Goal: Task Accomplishment & Management: Use online tool/utility

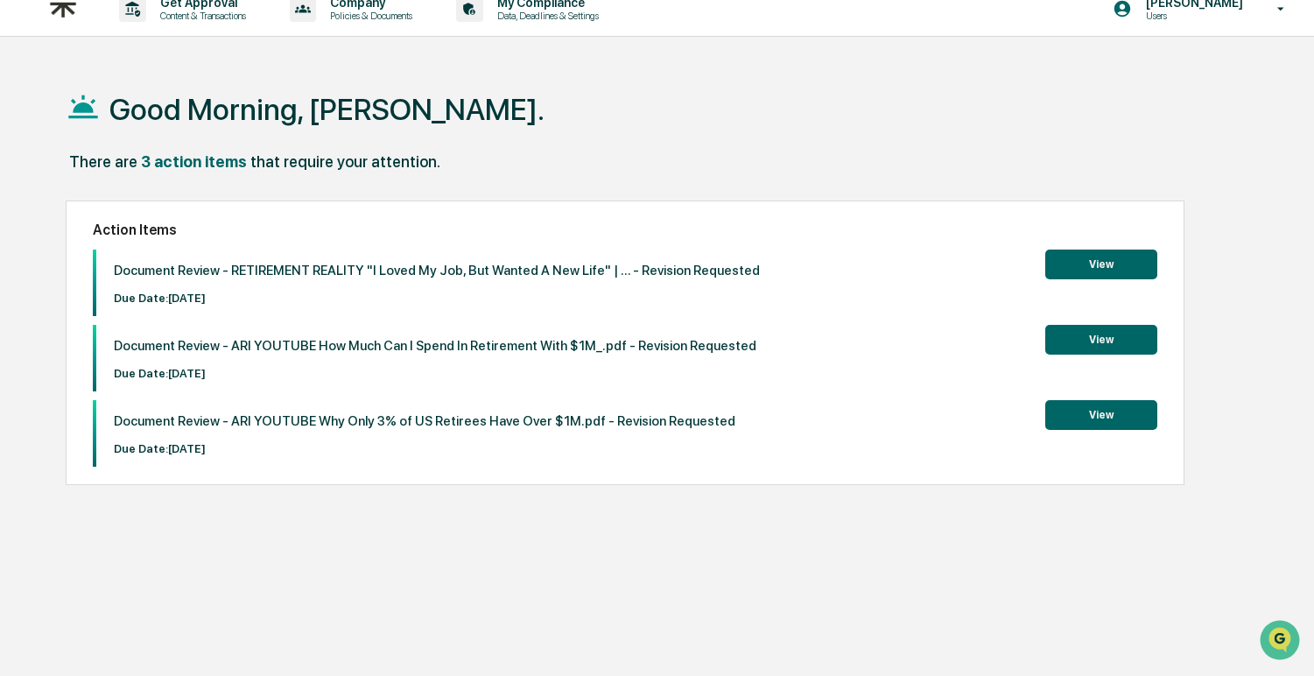
scroll to position [21, 0]
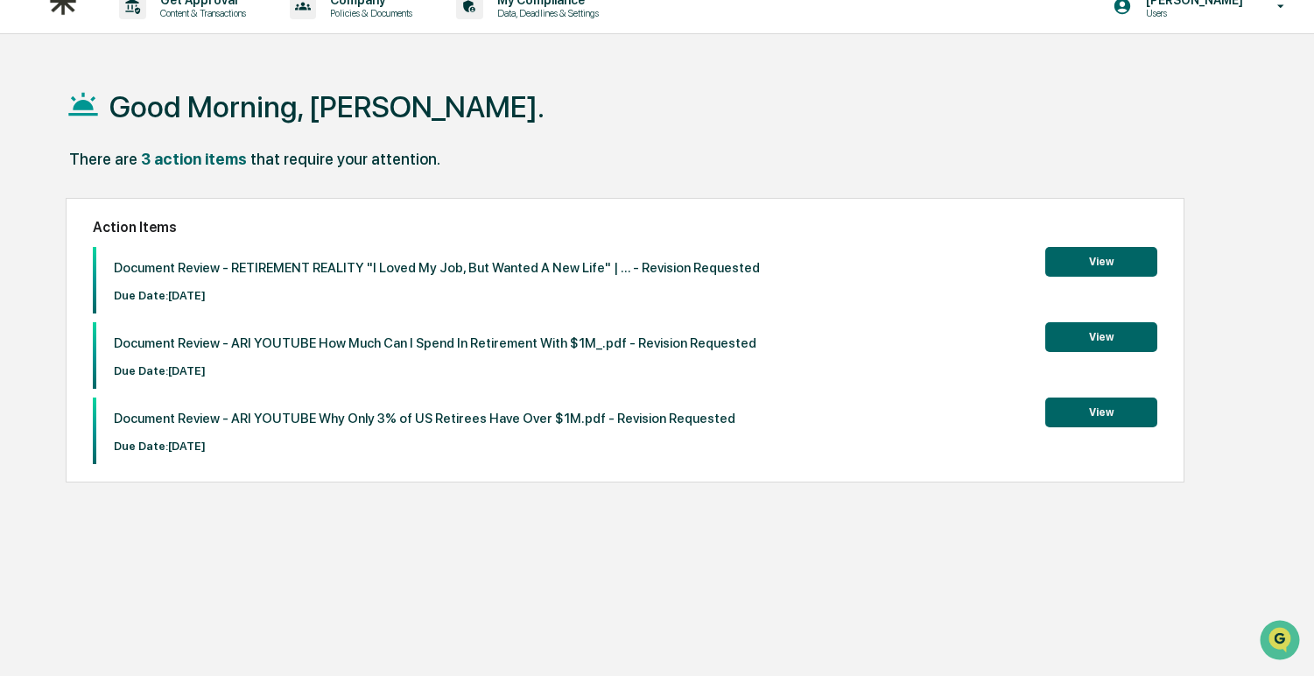
click at [1123, 249] on button "View" at bounding box center [1101, 262] width 112 height 30
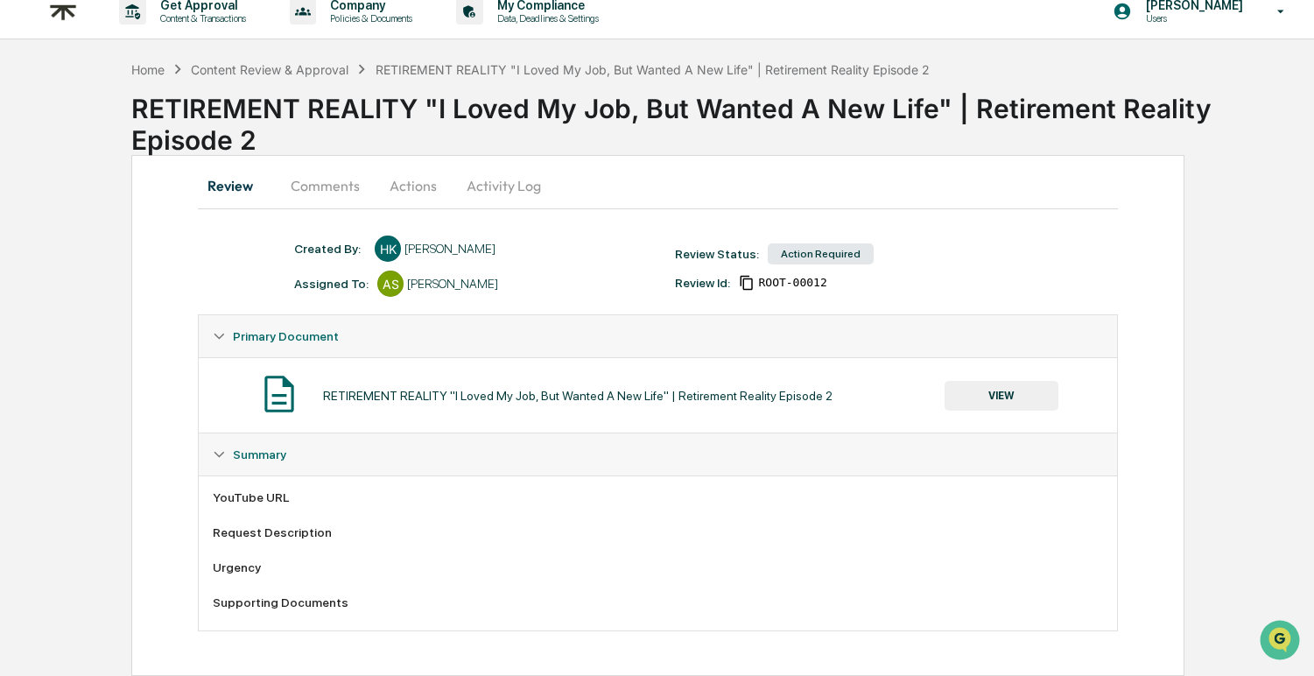
scroll to position [18, 0]
click at [344, 188] on button "Comments" at bounding box center [325, 186] width 97 height 42
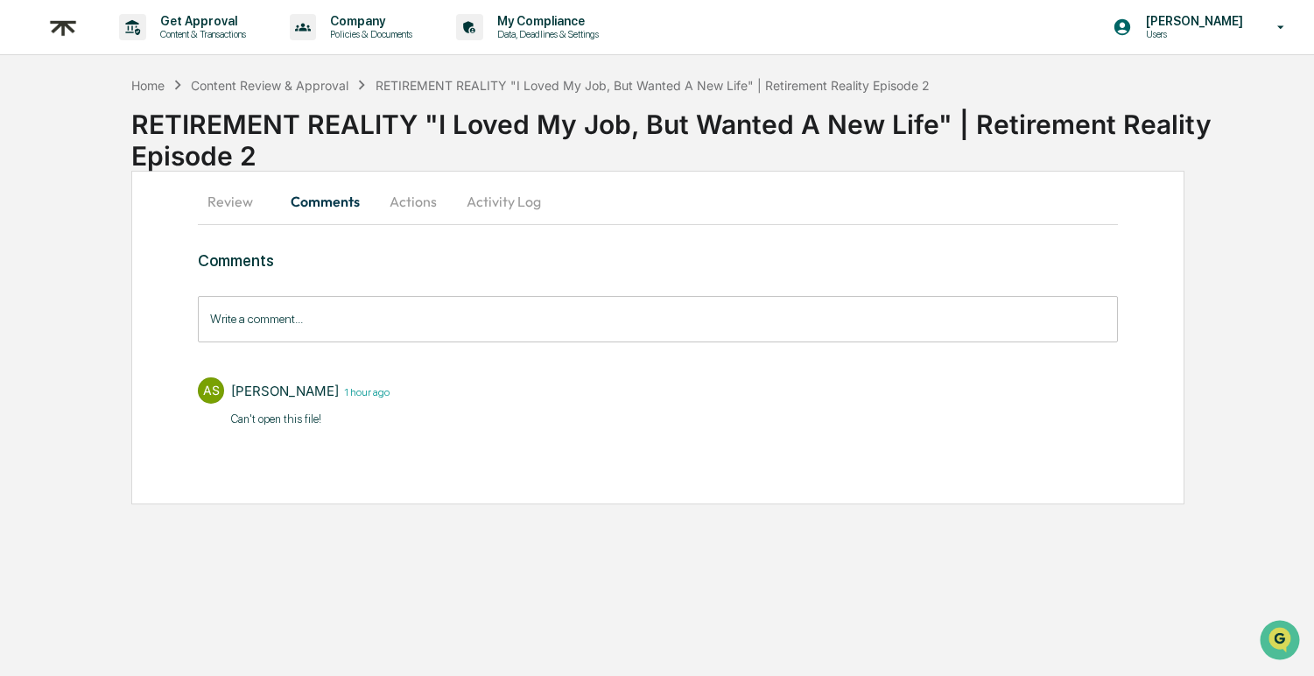
scroll to position [0, 0]
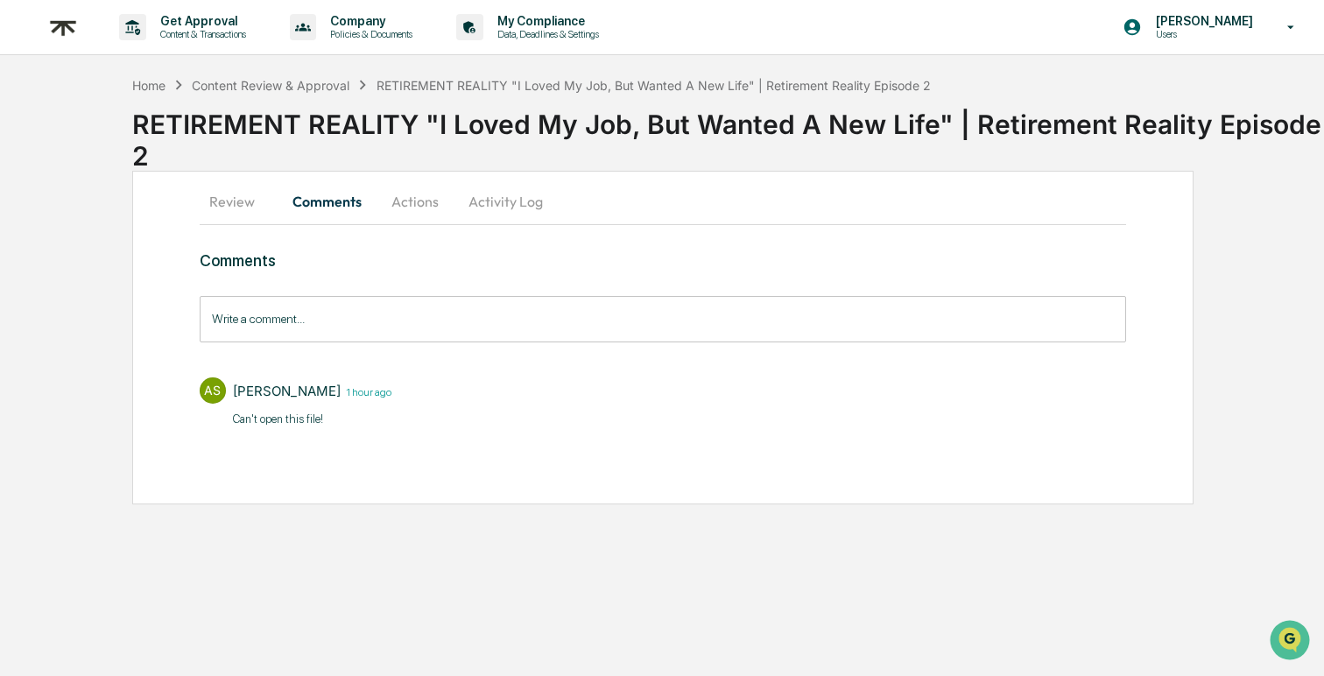
click at [424, 210] on button "Actions" at bounding box center [415, 201] width 79 height 42
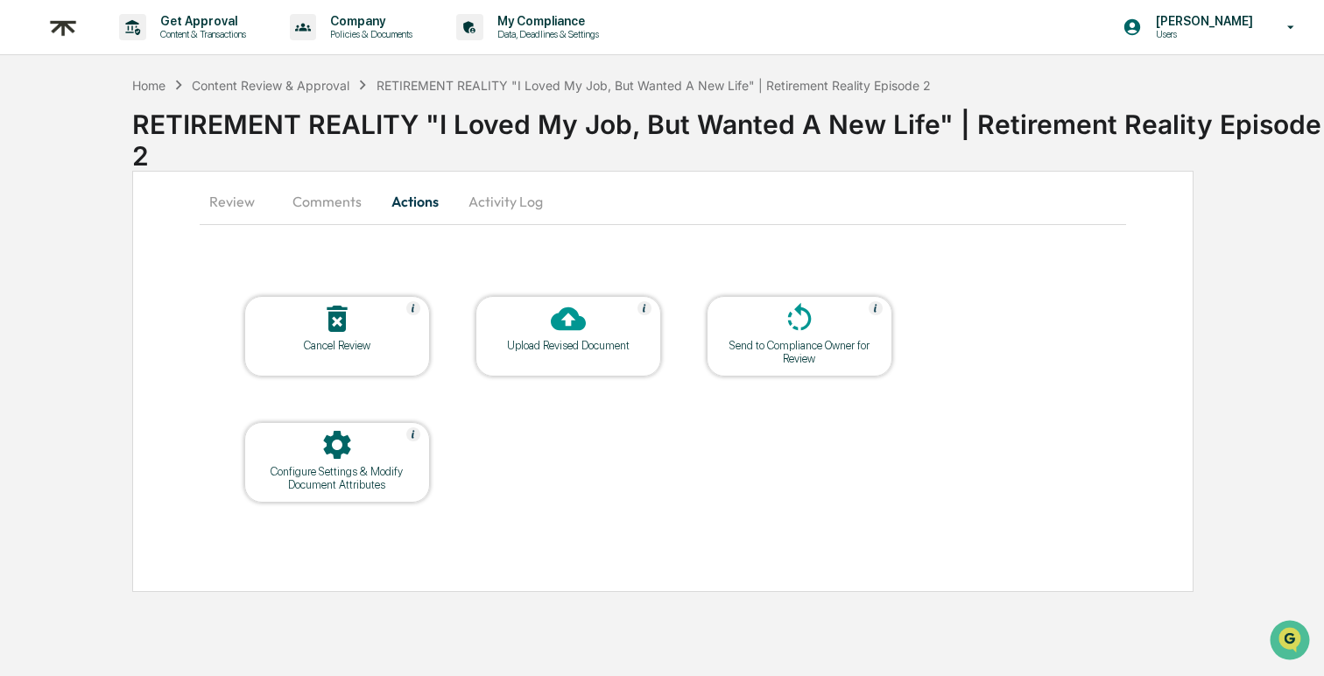
click at [319, 201] on button "Comments" at bounding box center [326, 201] width 97 height 42
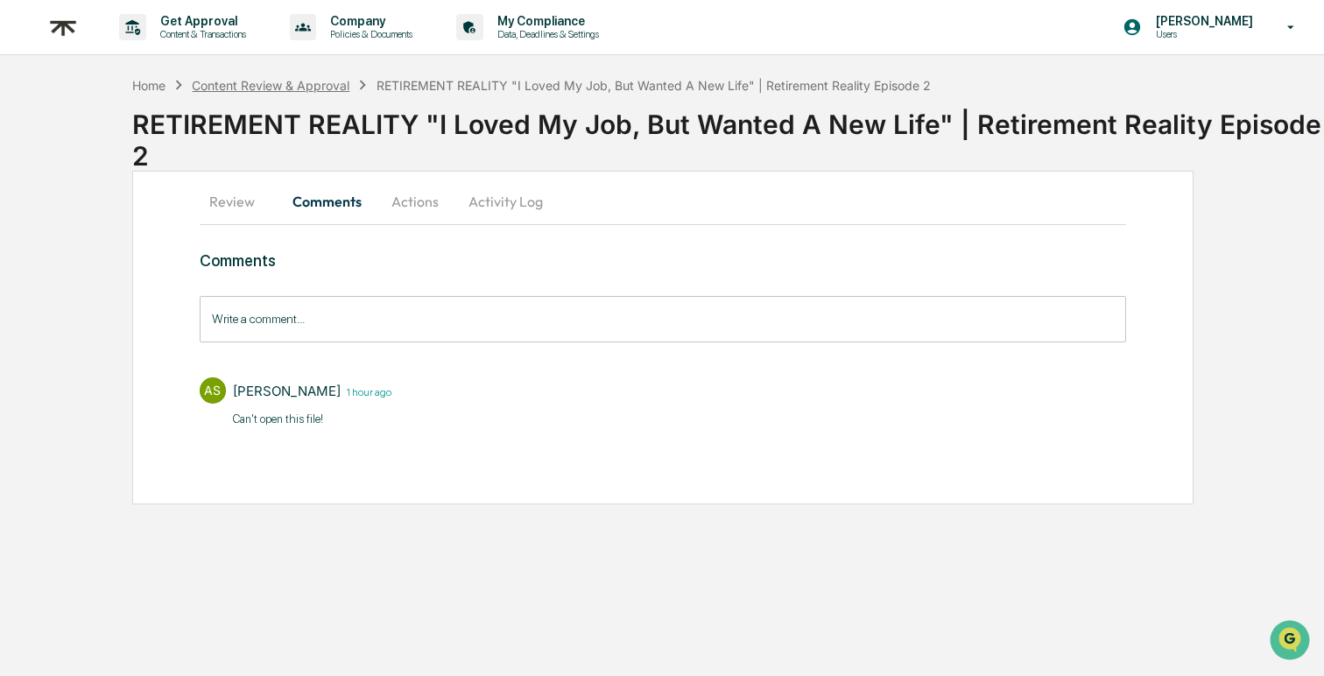
click at [279, 78] on div "Content Review & Approval" at bounding box center [271, 85] width 158 height 15
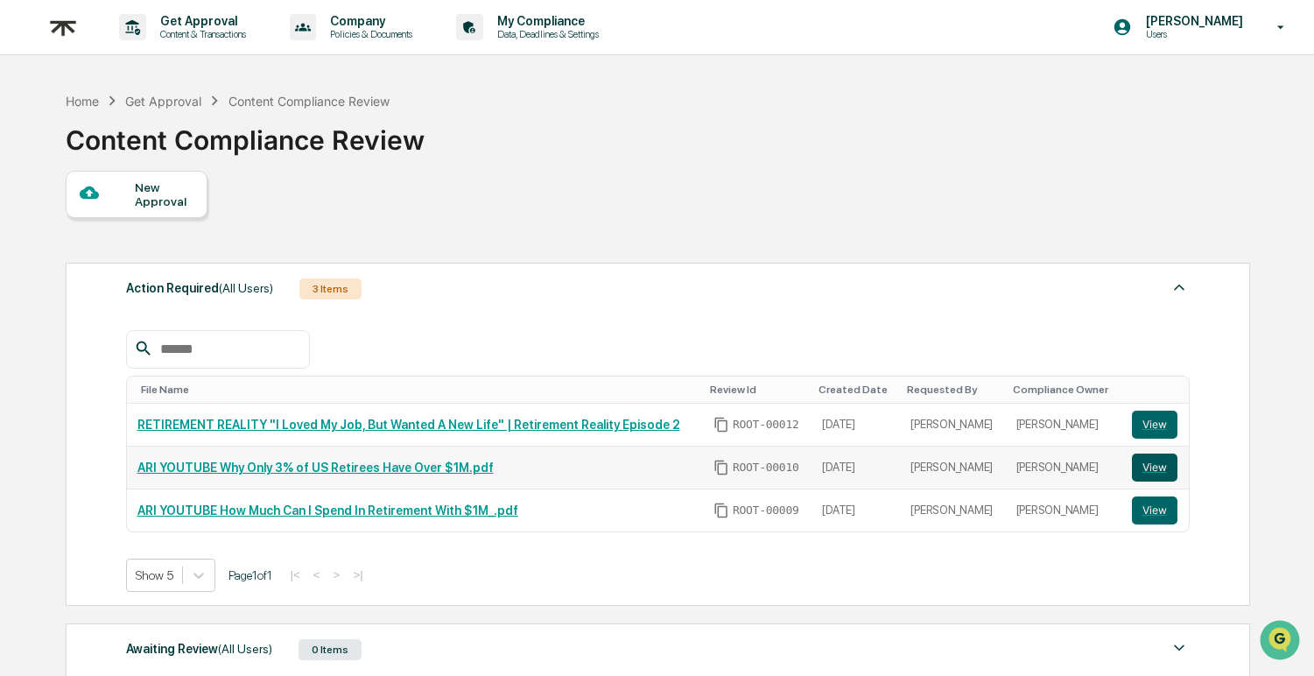
click at [1156, 467] on button "View" at bounding box center [1155, 467] width 46 height 28
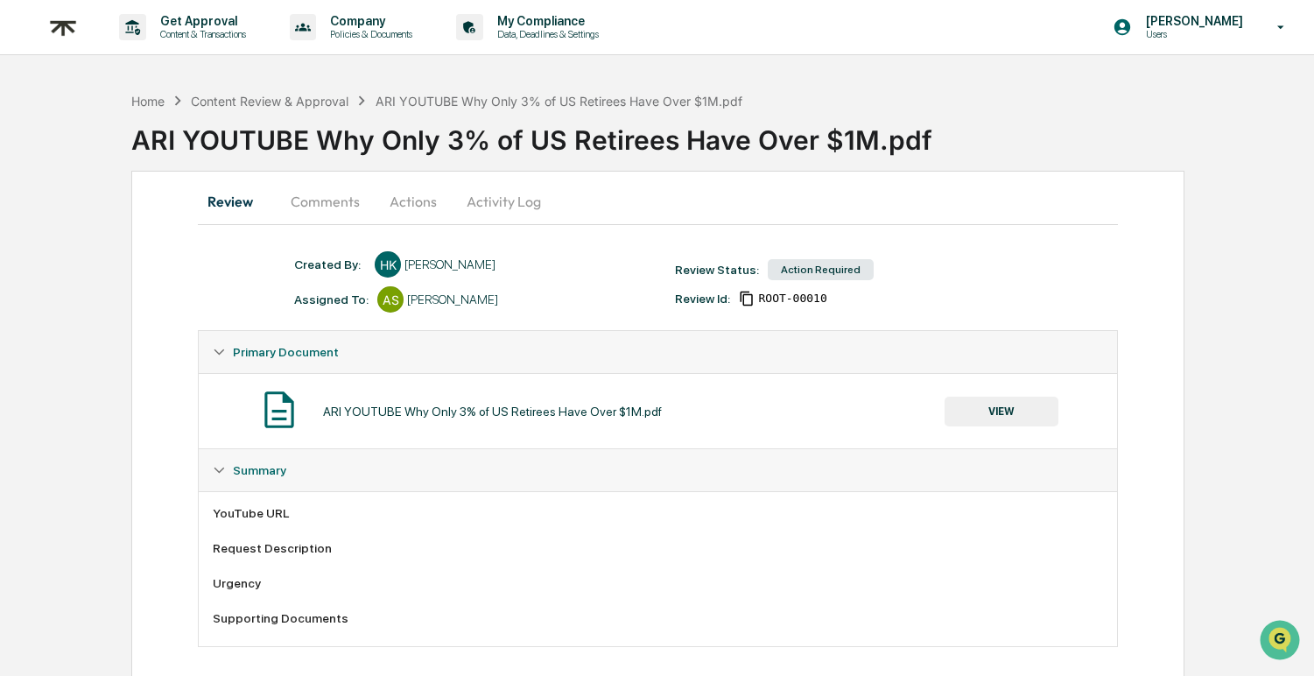
click at [306, 211] on button "Comments" at bounding box center [325, 201] width 97 height 42
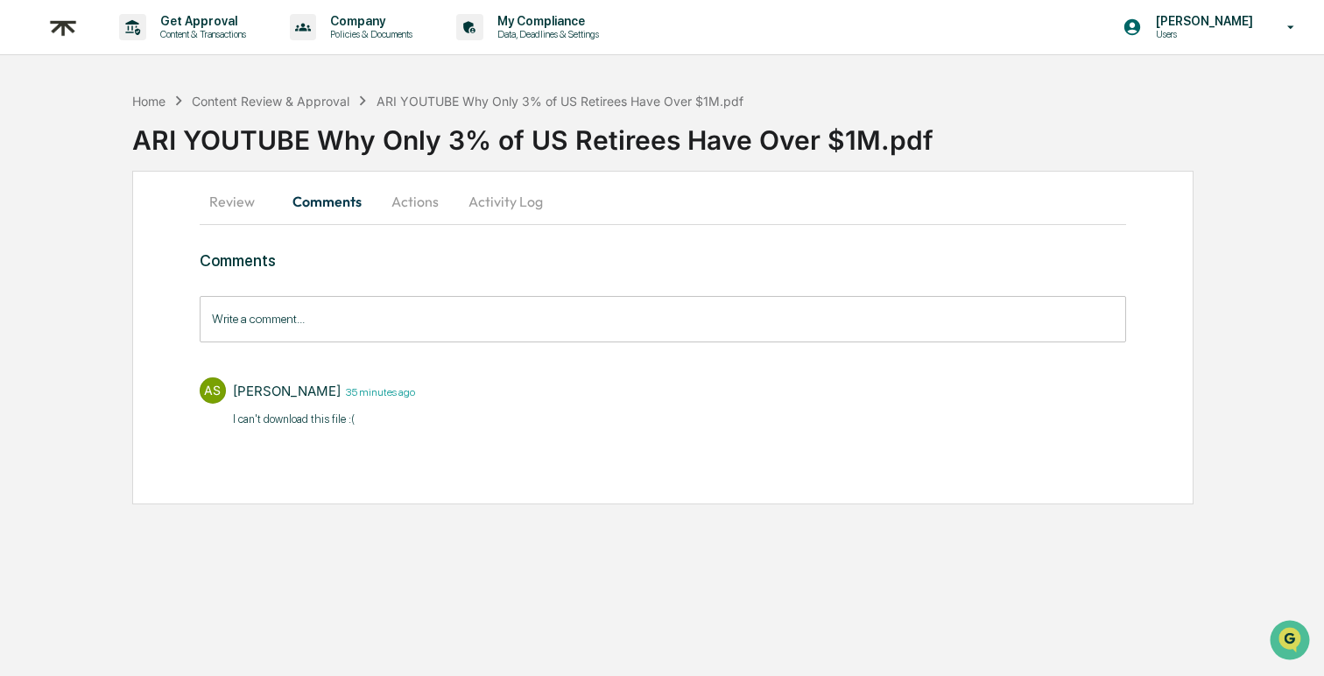
click at [217, 207] on button "Review" at bounding box center [239, 201] width 79 height 42
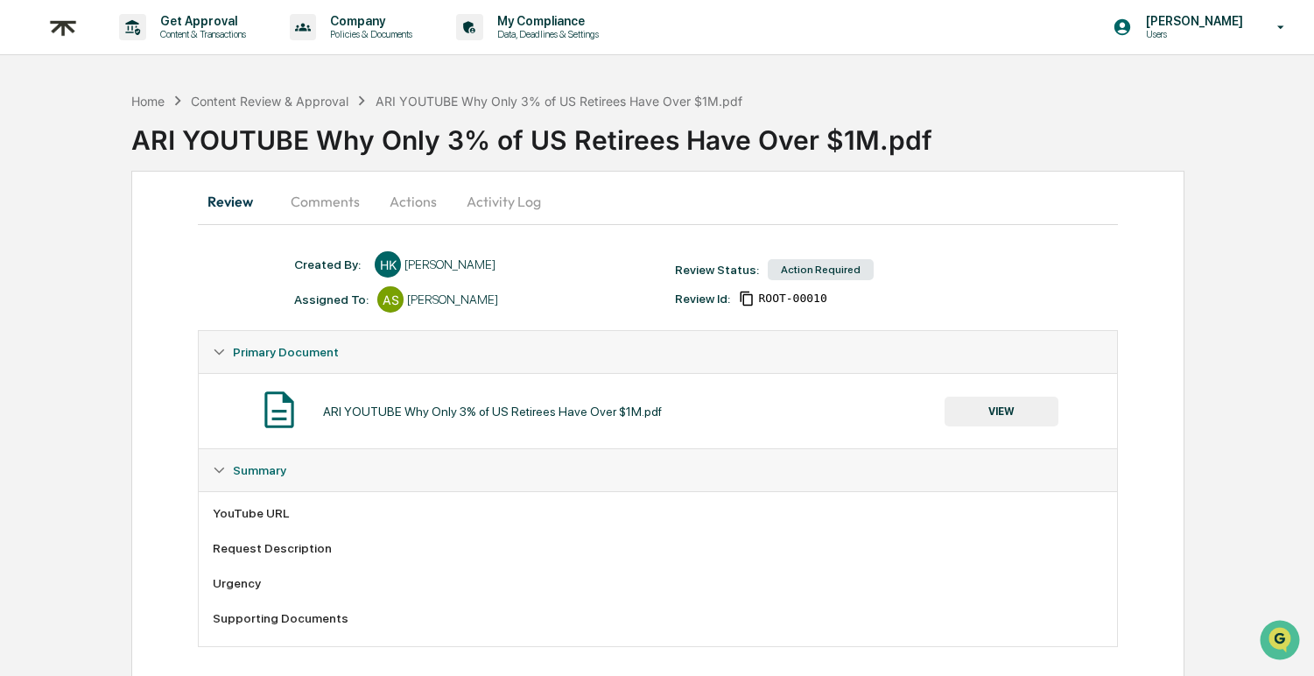
click at [1008, 406] on button "VIEW" at bounding box center [1002, 412] width 114 height 30
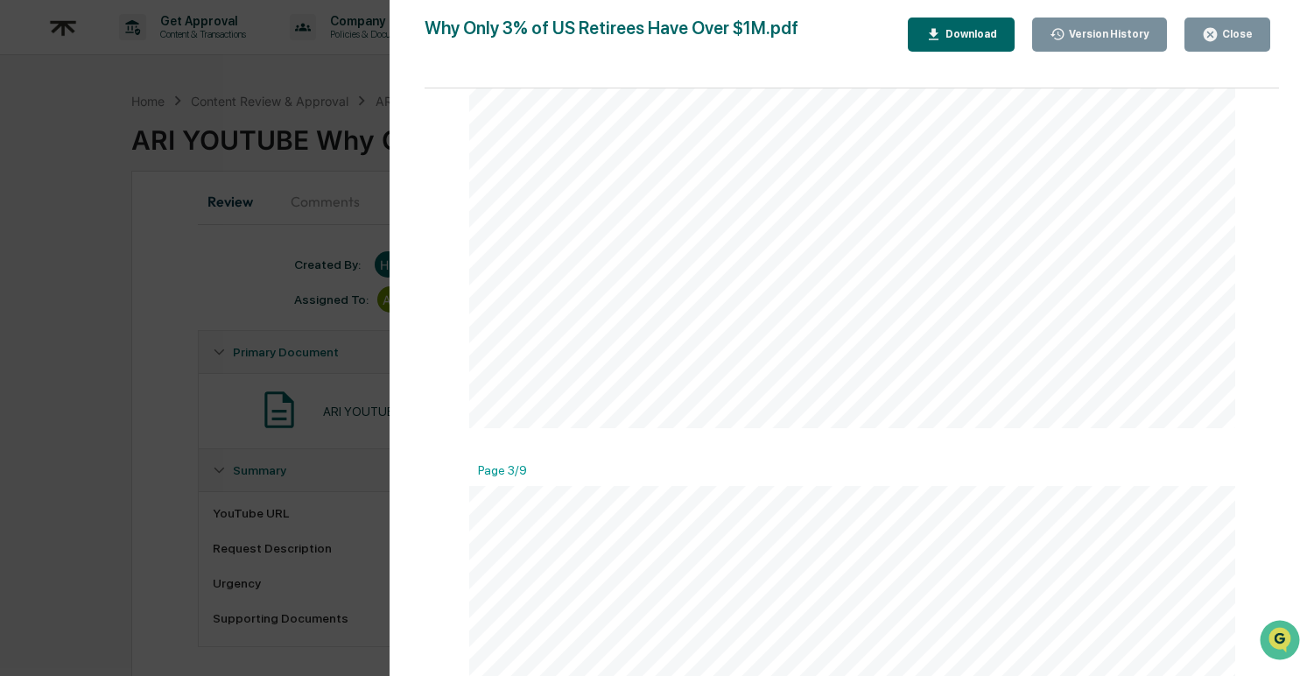
scroll to position [2805, 0]
click at [67, 290] on div "Version History 09/11/2025, 06:25 PM Hannah Kaufman Why Only 3% of US Retirees …" at bounding box center [657, 338] width 1314 height 676
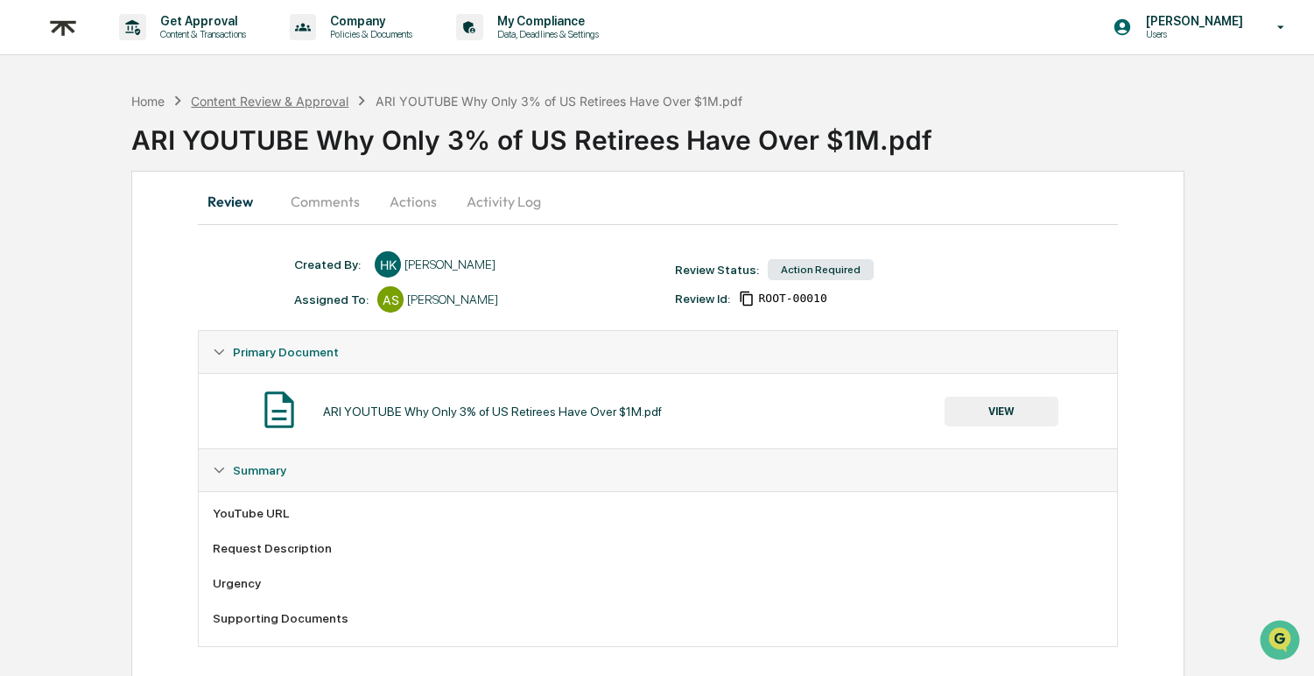
click at [269, 97] on div "Content Review & Approval" at bounding box center [270, 101] width 158 height 15
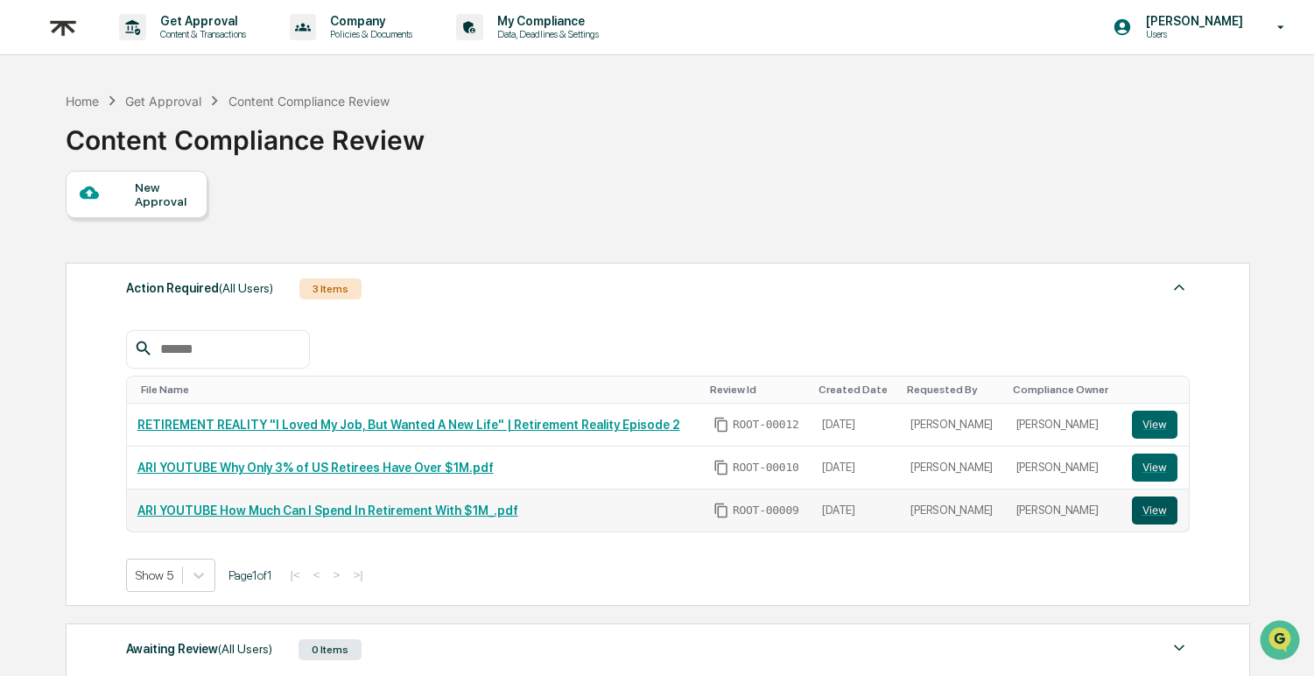
click at [1154, 516] on button "View" at bounding box center [1155, 510] width 46 height 28
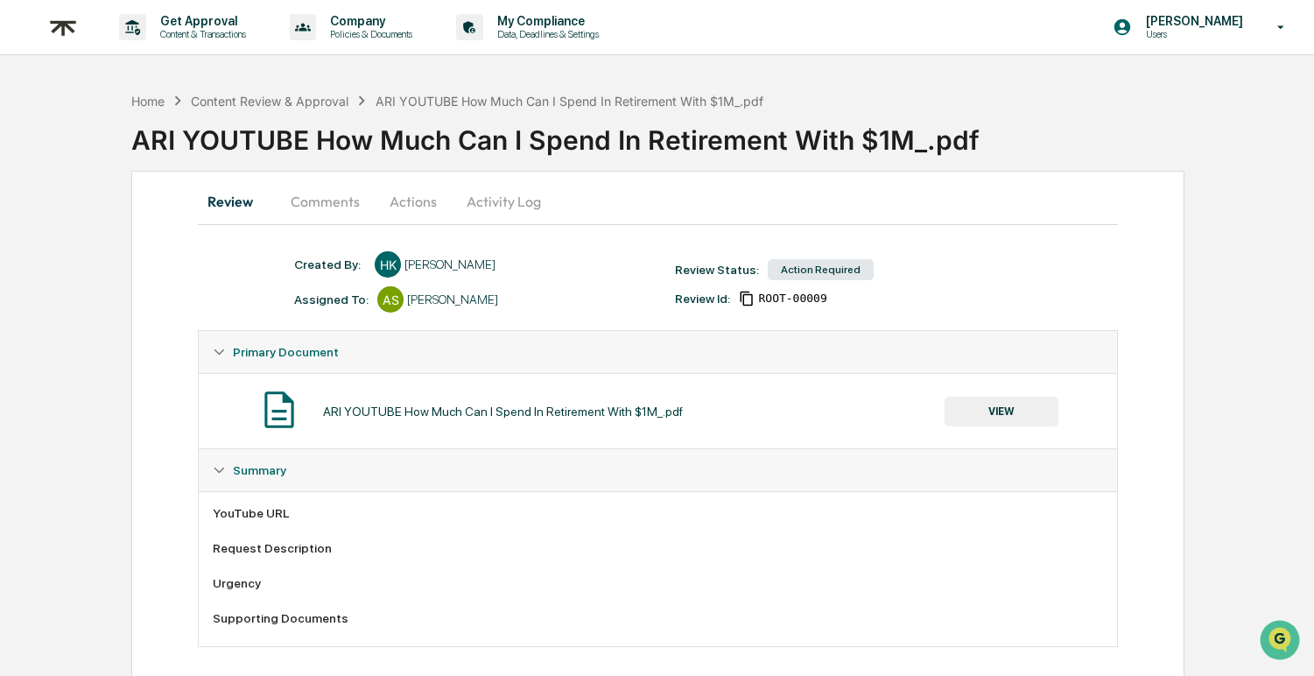
click at [298, 196] on button "Comments" at bounding box center [325, 201] width 97 height 42
